Goal: Information Seeking & Learning: Learn about a topic

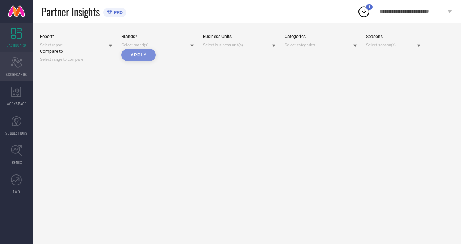
drag, startPoint x: 0, startPoint y: 0, endPoint x: 20, endPoint y: 63, distance: 66.0
click at [20, 63] on icon "Scorecard" at bounding box center [16, 62] width 11 height 11
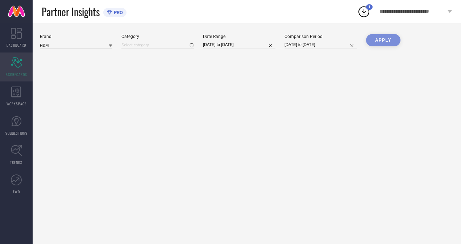
type input "All"
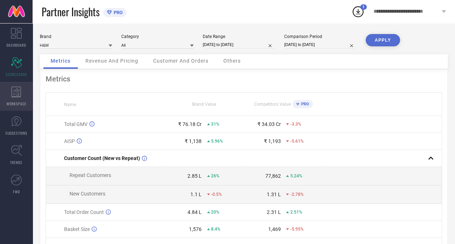
click at [13, 89] on icon at bounding box center [16, 92] width 10 height 11
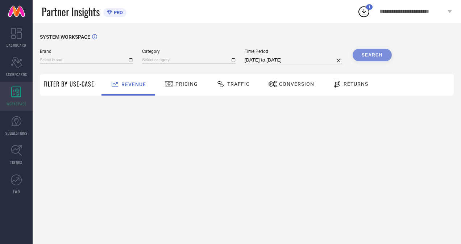
type input "H&M"
type input "All"
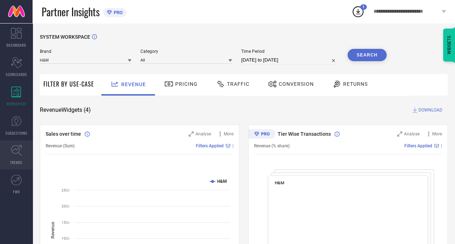
click at [14, 160] on span "TRENDS" at bounding box center [16, 162] width 12 height 5
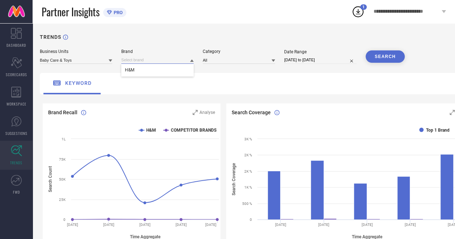
click at [151, 61] on input at bounding box center [157, 60] width 72 height 8
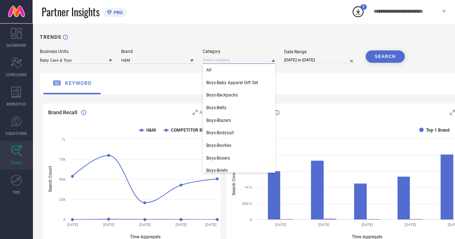
click at [217, 59] on input at bounding box center [239, 60] width 72 height 8
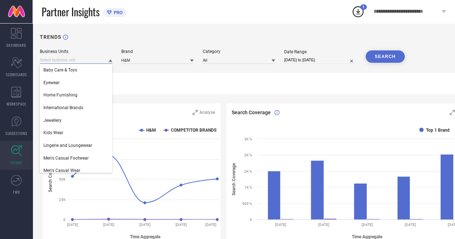
click at [64, 62] on input at bounding box center [76, 60] width 72 height 8
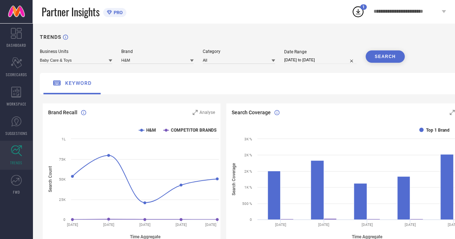
click at [111, 62] on icon at bounding box center [111, 60] width 4 height 3
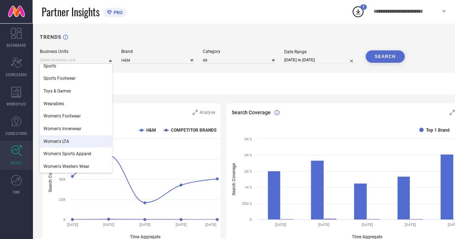
scroll to position [7, 0]
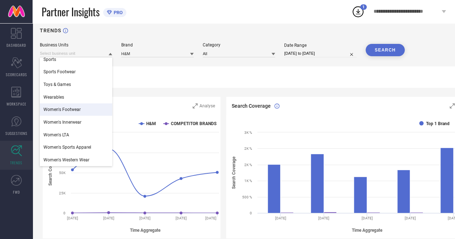
click at [64, 111] on span "Women's Footwear" at bounding box center [61, 109] width 37 height 5
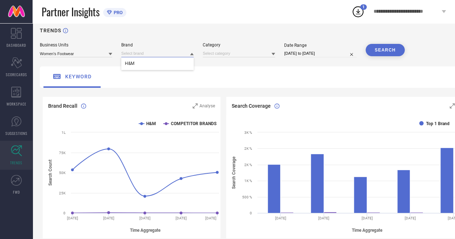
click at [180, 55] on input at bounding box center [157, 54] width 72 height 8
click at [224, 55] on input at bounding box center [239, 54] width 72 height 8
click at [386, 47] on div "SEARCH" at bounding box center [385, 50] width 39 height 12
click at [380, 49] on div "SEARCH" at bounding box center [385, 50] width 39 height 12
click at [162, 50] on div at bounding box center [157, 53] width 72 height 8
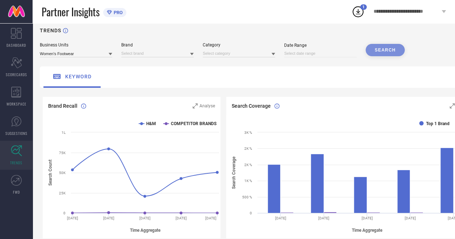
click at [193, 54] on icon at bounding box center [192, 54] width 4 height 3
click at [170, 62] on div "H&M" at bounding box center [157, 63] width 72 height 12
click at [228, 51] on input at bounding box center [239, 54] width 72 height 8
click at [274, 54] on icon at bounding box center [274, 54] width 4 height 3
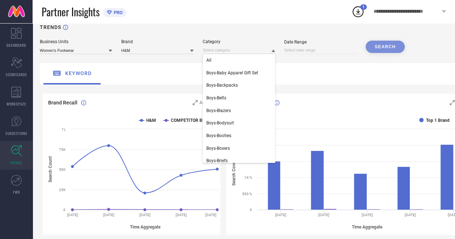
scroll to position [0, 0]
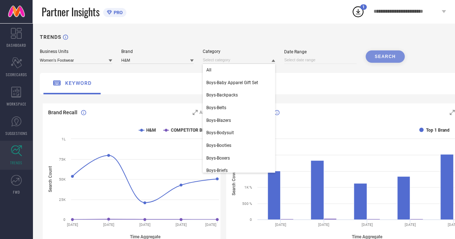
click at [315, 87] on div "keyword" at bounding box center [260, 83] width 441 height 21
click at [224, 59] on input at bounding box center [239, 60] width 72 height 8
click at [351, 43] on div "TRENDS" at bounding box center [260, 41] width 441 height 15
click at [219, 62] on input at bounding box center [239, 60] width 72 height 8
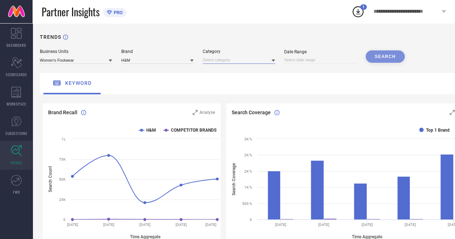
click at [252, 63] on input at bounding box center [239, 60] width 72 height 8
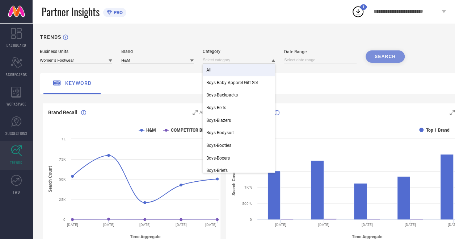
click at [251, 69] on div "All" at bounding box center [239, 70] width 72 height 12
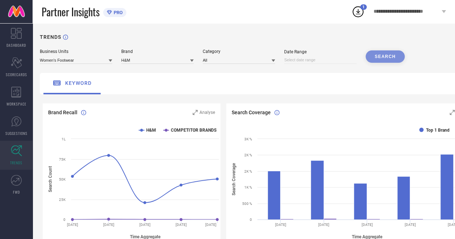
select select "7"
select select "2025"
select select "8"
select select "2025"
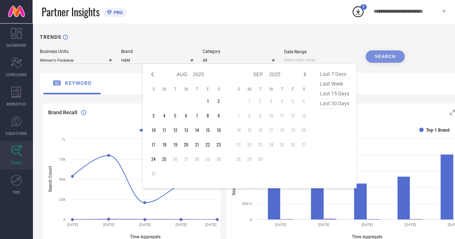
click at [298, 60] on input at bounding box center [320, 60] width 72 height 8
click at [207, 100] on td "1" at bounding box center [208, 101] width 11 height 11
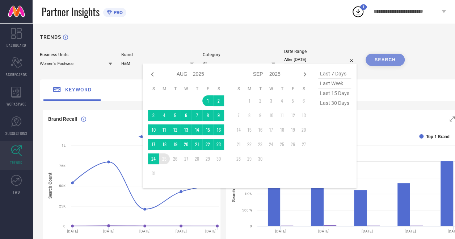
type input "[DATE] to [DATE]"
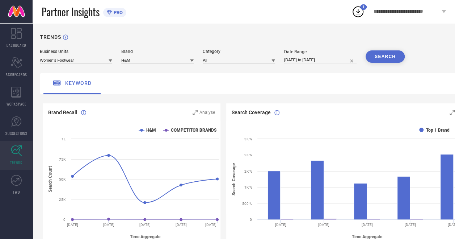
click at [386, 55] on button "SEARCH" at bounding box center [385, 56] width 39 height 12
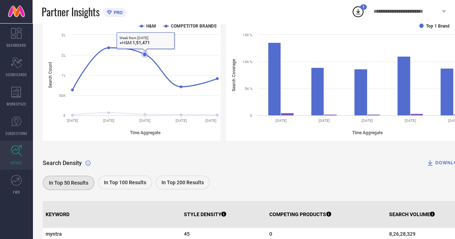
scroll to position [105, 0]
